Goal: Communication & Community: Share content

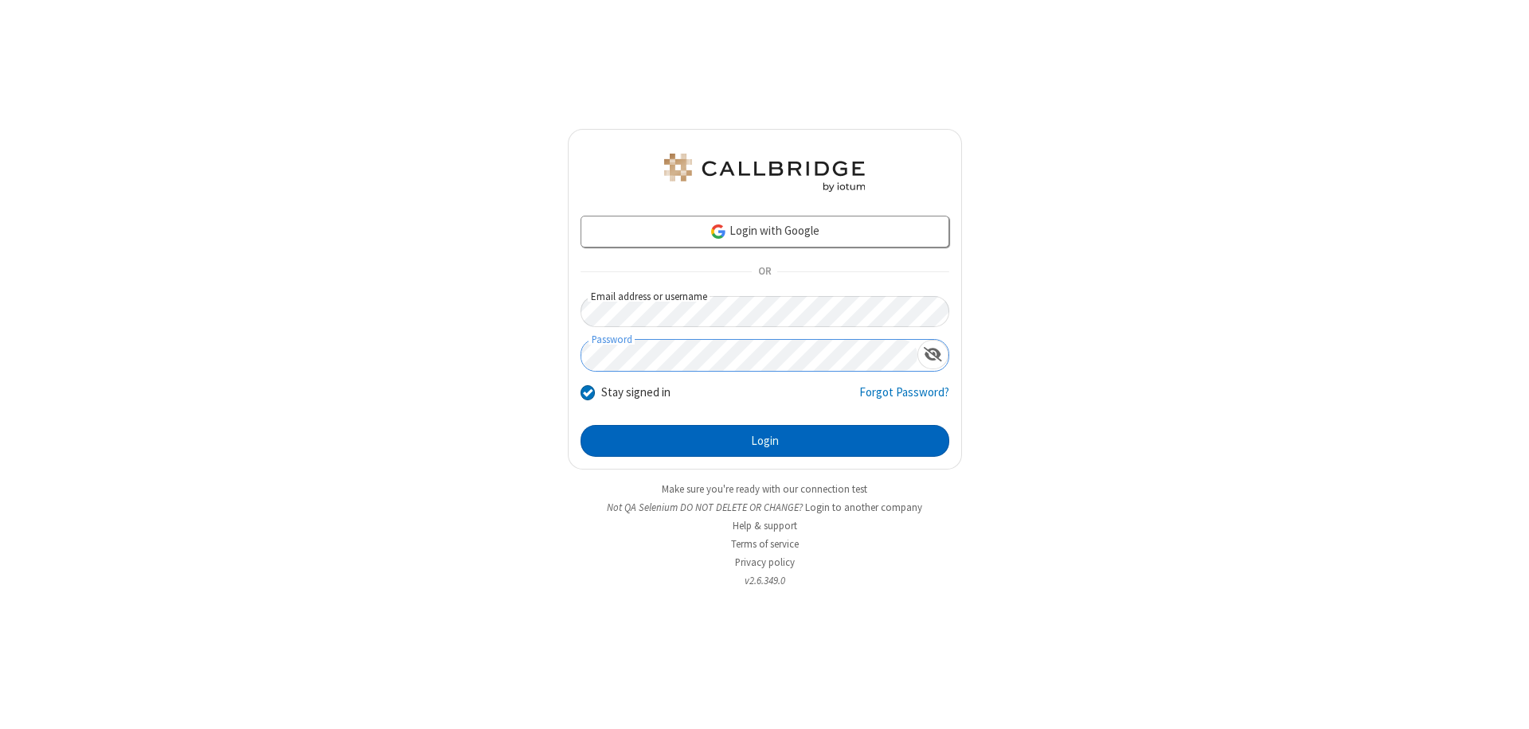
click at [764, 441] on button "Login" at bounding box center [764, 441] width 369 height 32
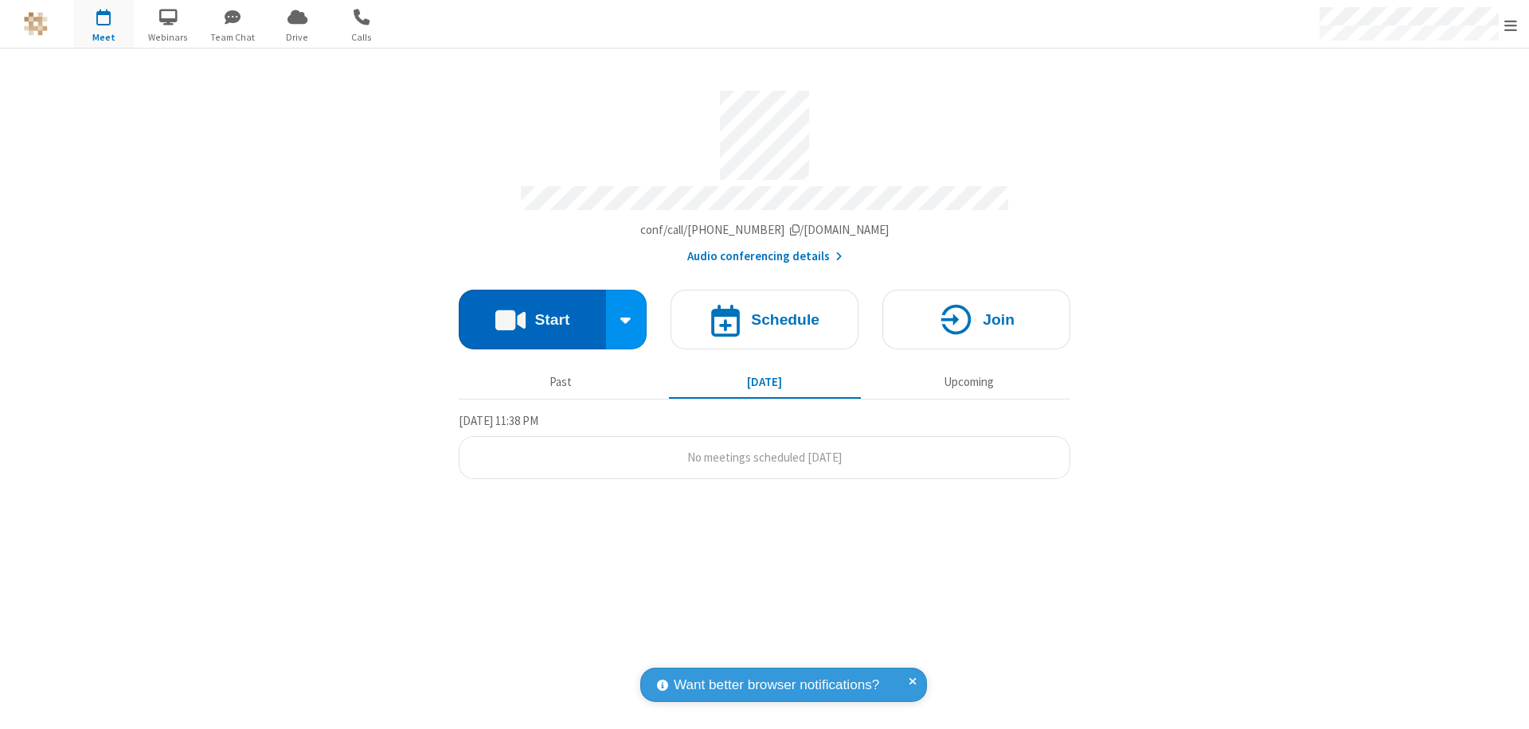
click at [532, 312] on button "Start" at bounding box center [532, 320] width 147 height 60
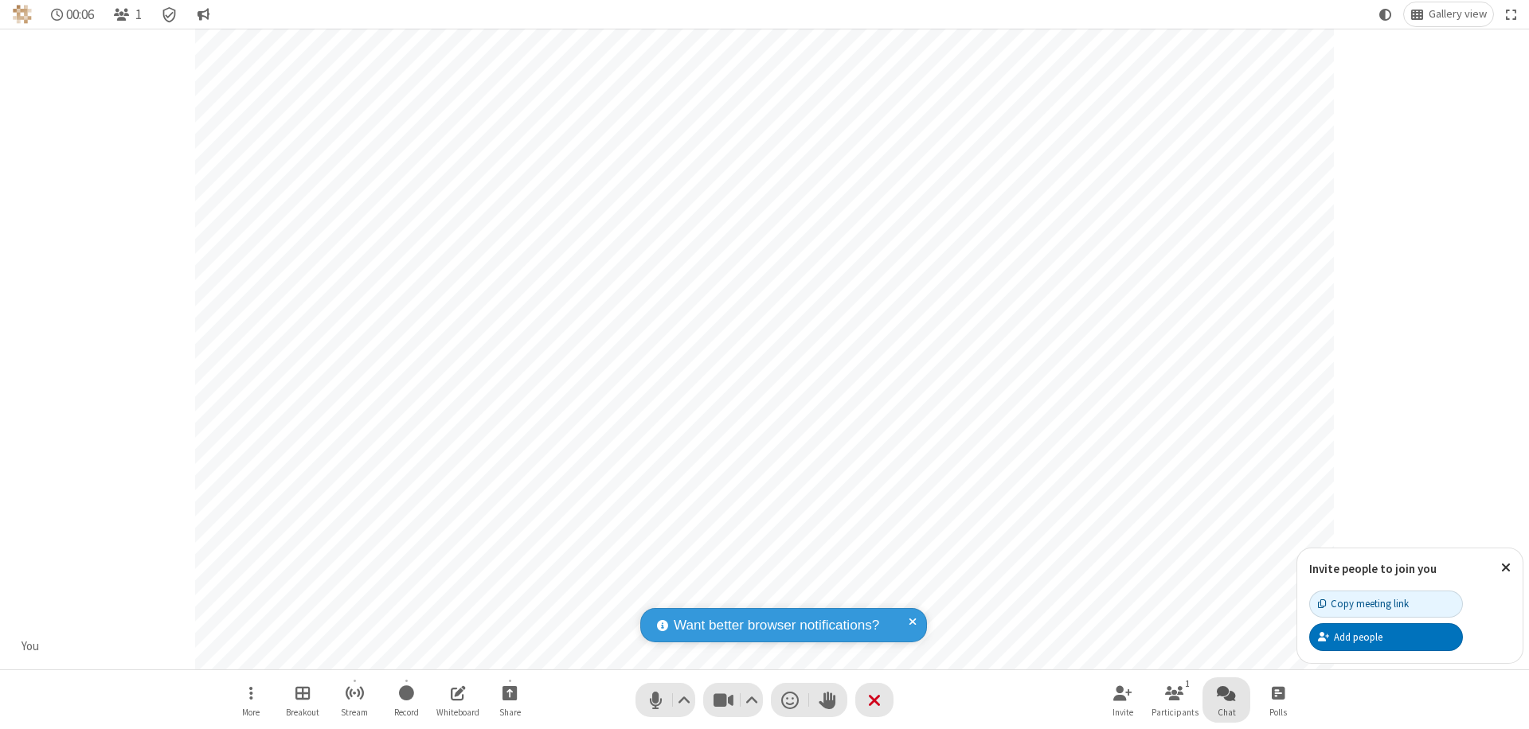
click at [1226, 693] on span "Open chat" at bounding box center [1226, 693] width 19 height 20
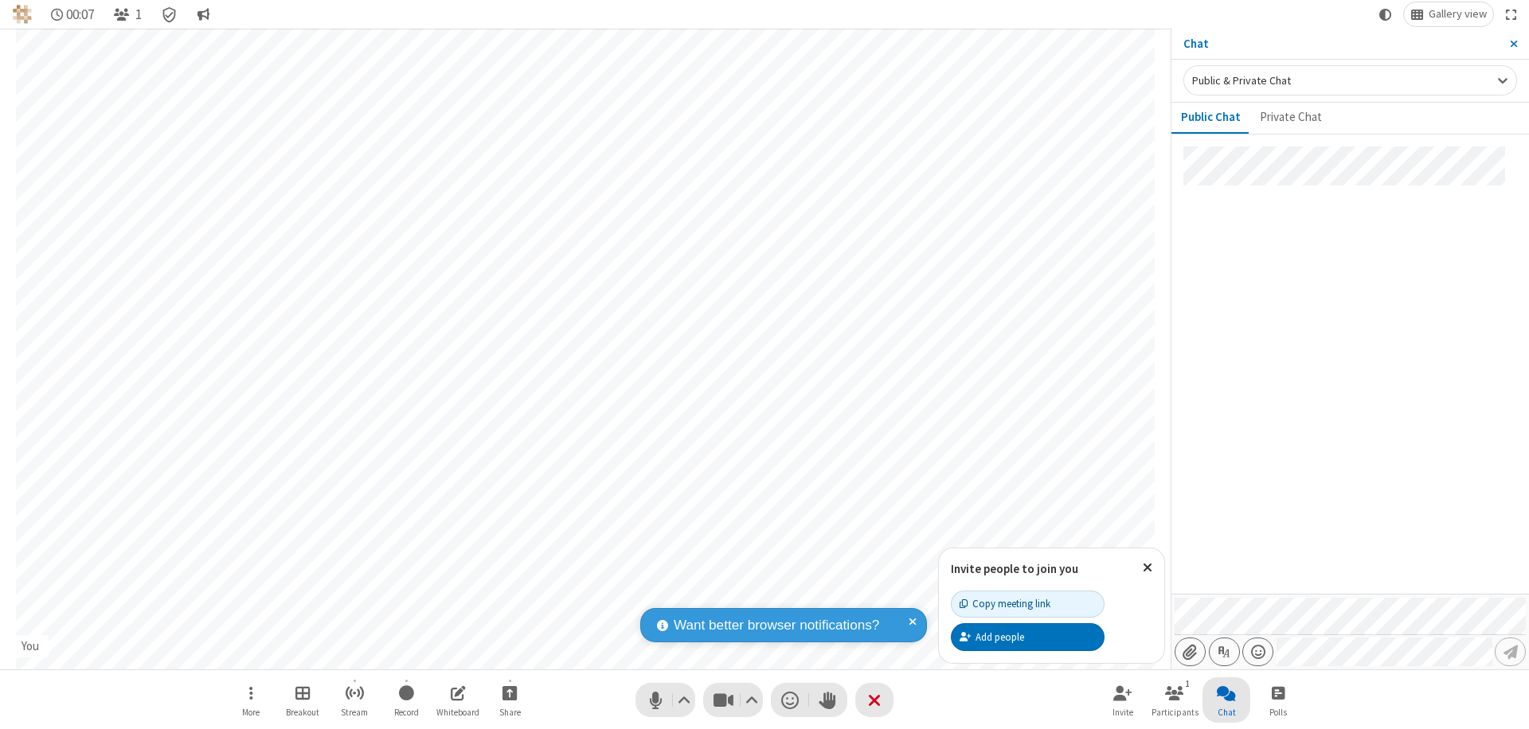
type input "C:\fakepath\doc_test.docx"
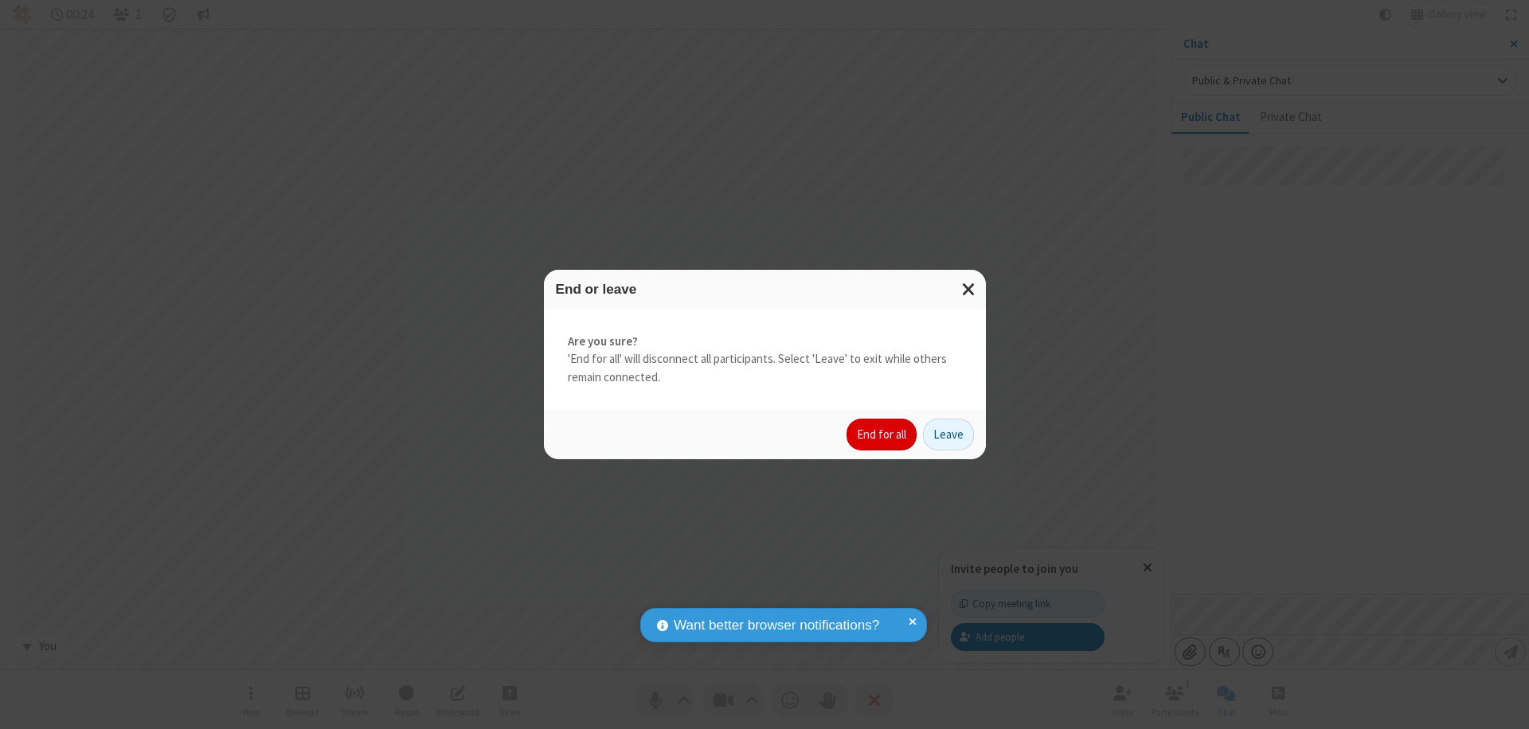
click at [882, 435] on button "End for all" at bounding box center [881, 435] width 70 height 32
